Goal: Navigation & Orientation: Find specific page/section

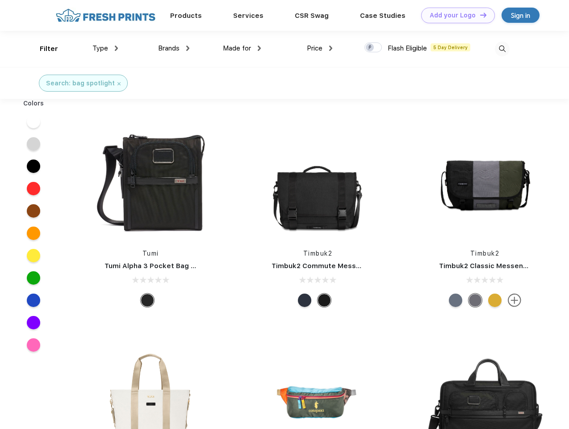
scroll to position [0, 0]
click at [455, 15] on link "Add your Logo Design Tool" at bounding box center [458, 16] width 74 height 16
click at [0, 0] on div "Design Tool" at bounding box center [0, 0] width 0 height 0
click at [479, 15] on link "Add your Logo Design Tool" at bounding box center [458, 16] width 74 height 16
click at [43, 49] on div "Filter" at bounding box center [49, 49] width 18 height 10
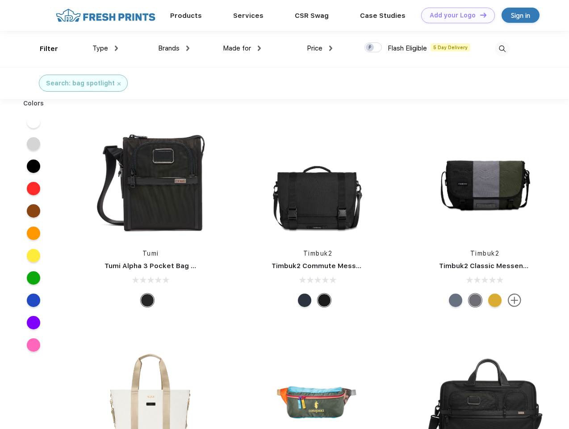
click at [105, 48] on span "Type" at bounding box center [100, 48] width 16 height 8
click at [174, 48] on span "Brands" at bounding box center [168, 48] width 21 height 8
click at [242, 48] on span "Made for" at bounding box center [237, 48] width 28 height 8
click at [320, 48] on span "Price" at bounding box center [315, 48] width 16 height 8
click at [373, 48] on div at bounding box center [372, 47] width 17 height 10
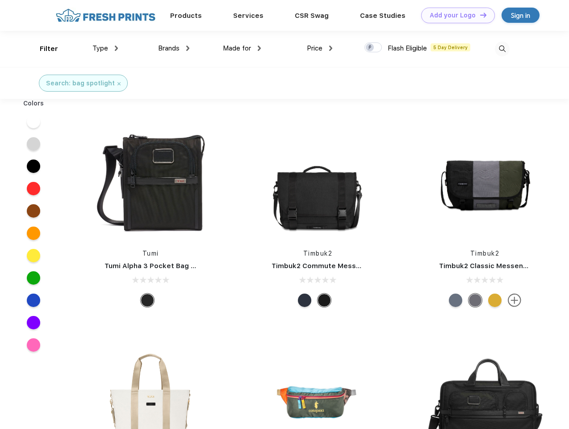
click at [370, 48] on input "checkbox" at bounding box center [367, 45] width 6 height 6
click at [502, 49] on img at bounding box center [502, 49] width 15 height 15
